Goal: Information Seeking & Learning: Learn about a topic

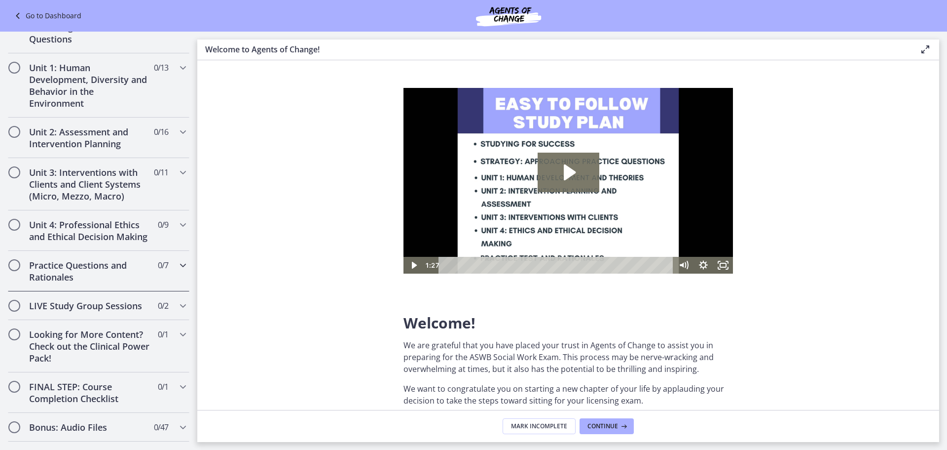
scroll to position [691, 0]
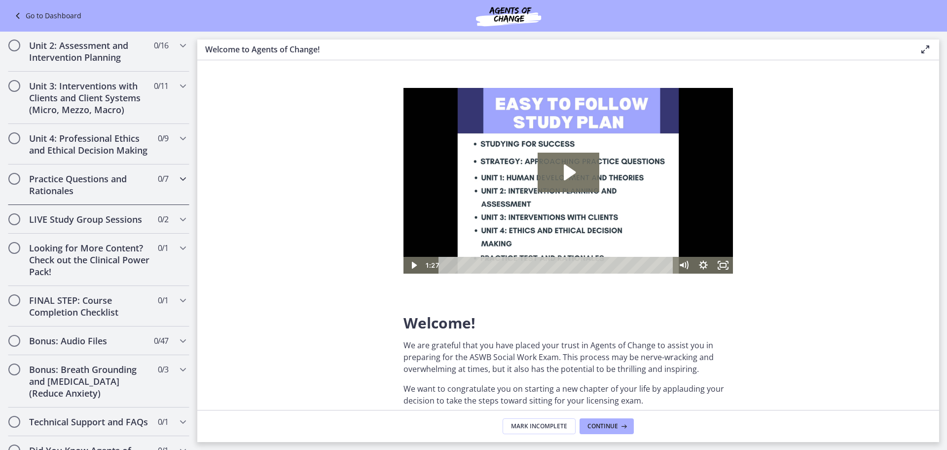
click at [93, 196] on h2 "Practice Questions and Rationales" at bounding box center [89, 185] width 120 height 24
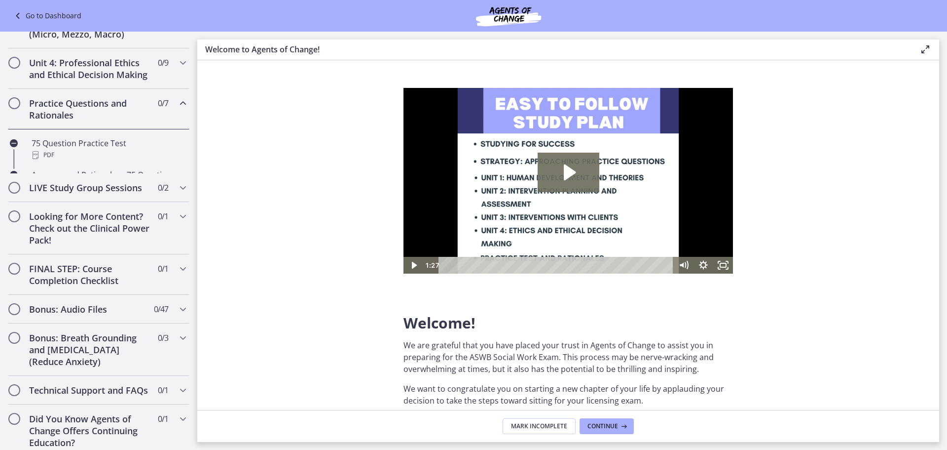
scroll to position [300, 0]
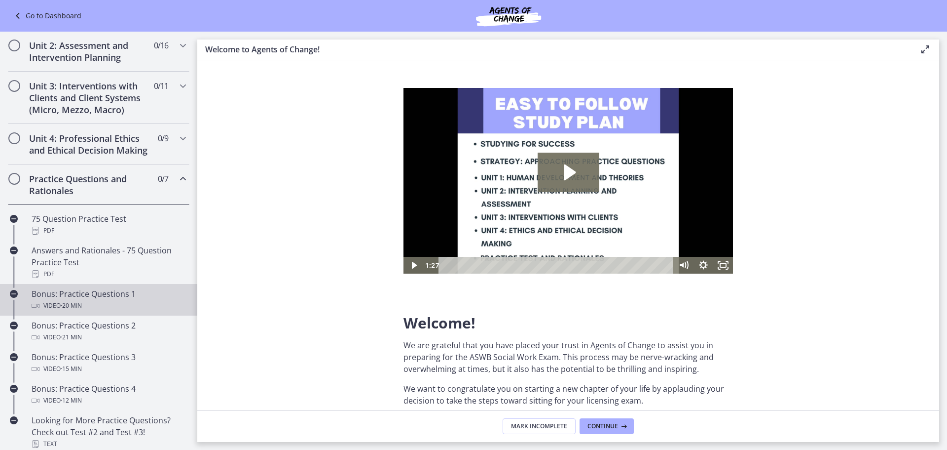
click at [83, 305] on div "Bonus: Practice Questions 1 Video · 20 min" at bounding box center [109, 300] width 154 height 24
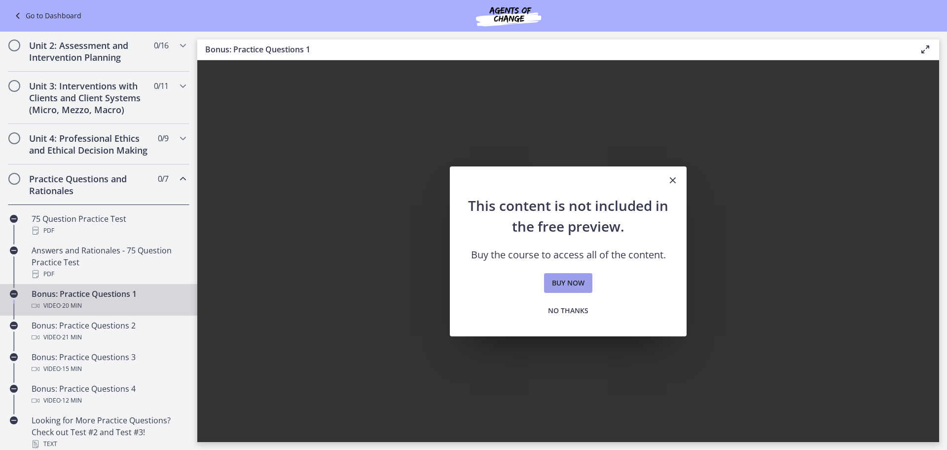
click at [589, 276] on link "Buy now" at bounding box center [568, 283] width 48 height 20
